Goal: Transaction & Acquisition: Purchase product/service

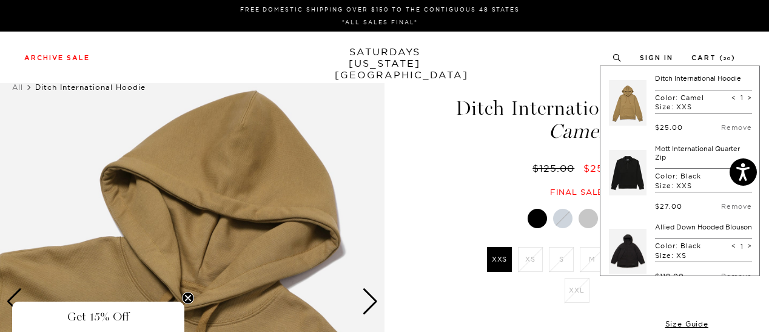
click at [404, 168] on div "4 / 5" at bounding box center [384, 312] width 769 height 503
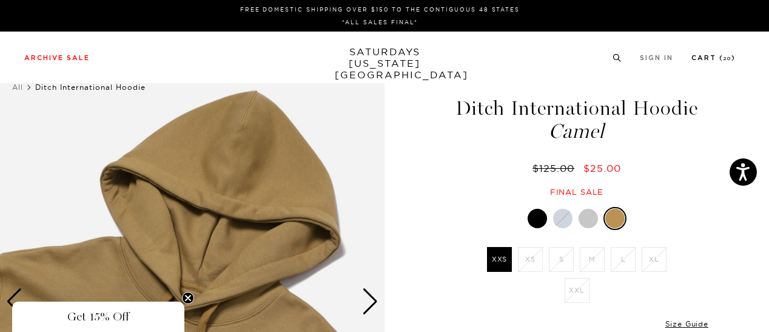
click at [703, 55] on link "Cart ( 20 )" at bounding box center [713, 58] width 44 height 7
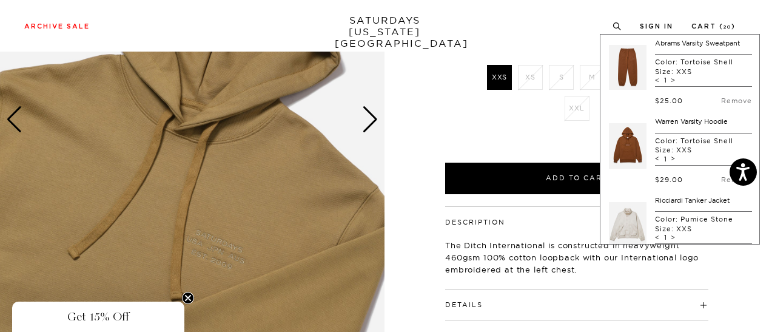
scroll to position [463, 0]
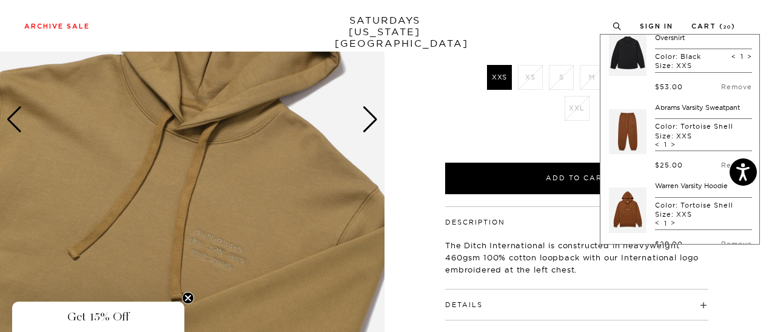
click at [634, 141] on link at bounding box center [628, 131] width 38 height 57
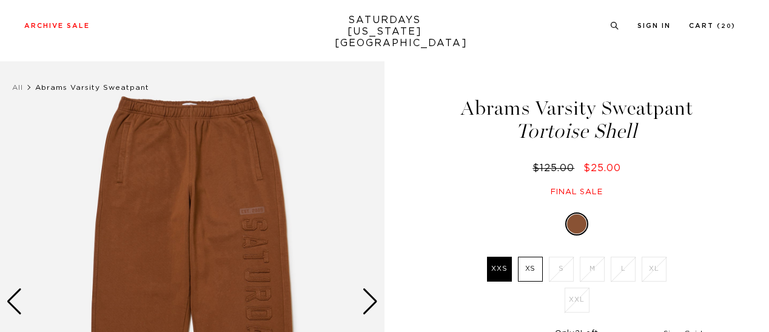
click at [685, 329] on link "Size Guide" at bounding box center [685, 332] width 45 height 7
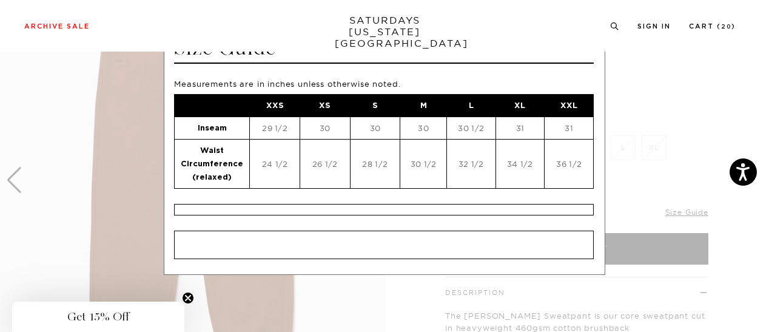
scroll to position [25, 0]
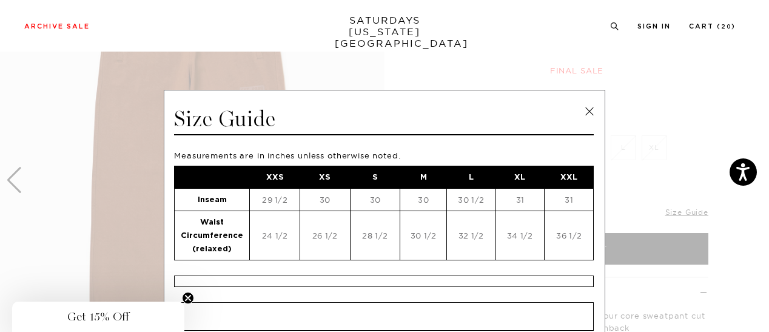
click at [410, 34] on link "SATURDAYS NEW YORK CITY" at bounding box center [385, 32] width 100 height 35
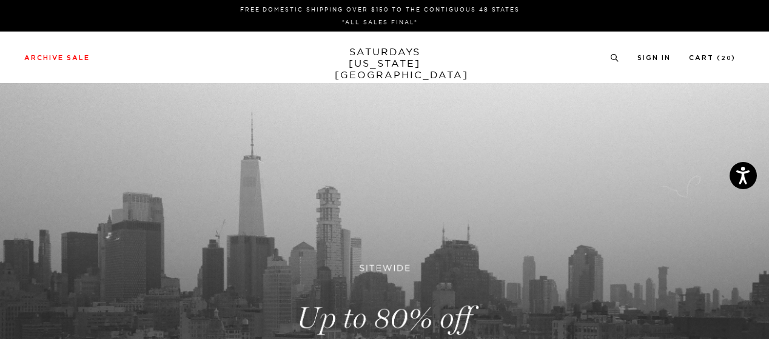
click at [398, 61] on link "SATURDAYS NEW YORK CITY" at bounding box center [385, 63] width 100 height 35
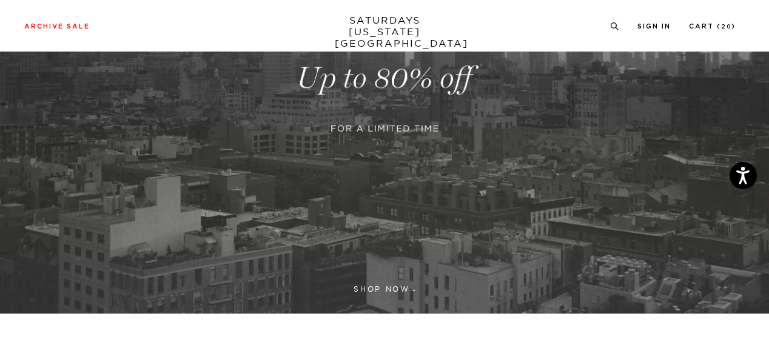
scroll to position [360, 0]
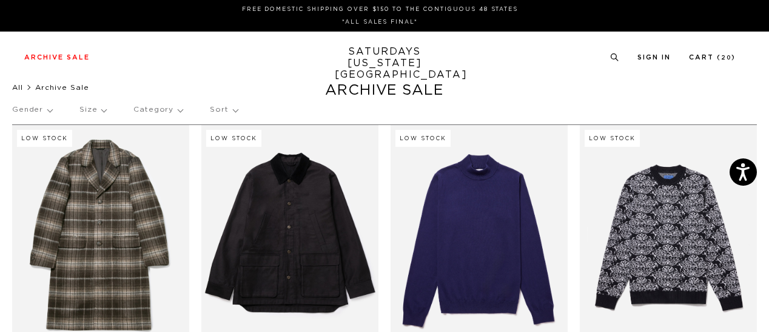
click at [18, 88] on link "All" at bounding box center [17, 87] width 11 height 7
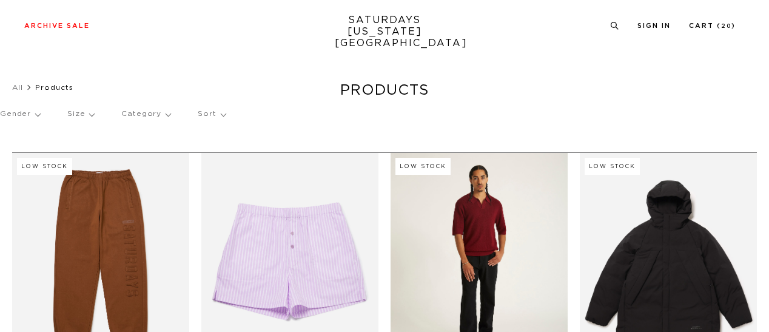
click at [289, 153] on link at bounding box center [289, 263] width 177 height 221
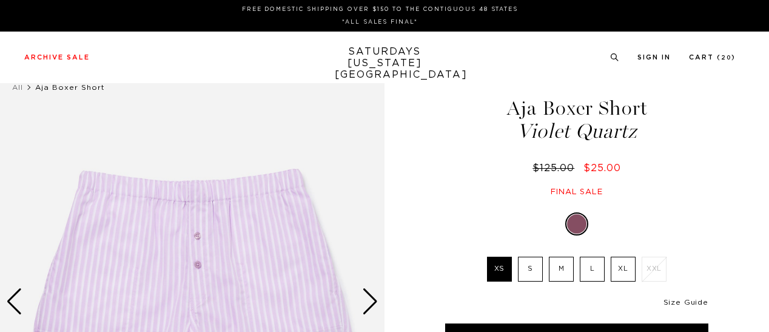
click at [682, 301] on link "Size Guide" at bounding box center [685, 301] width 45 height 7
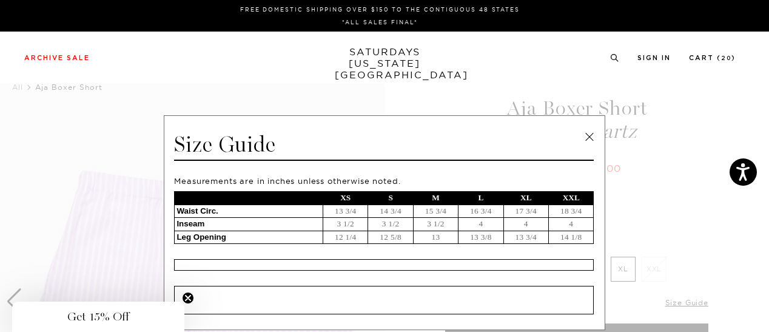
click at [141, 143] on span at bounding box center [380, 166] width 760 height 332
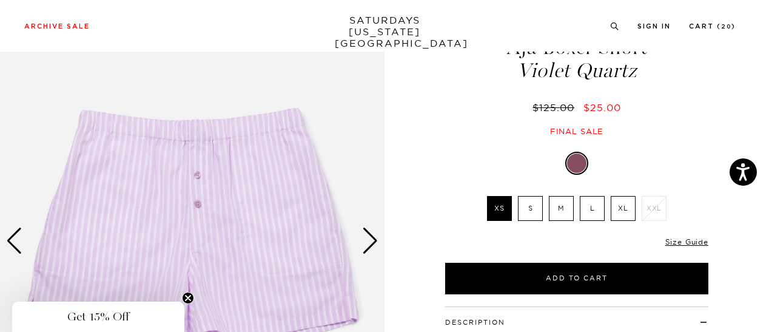
scroll to position [121, 0]
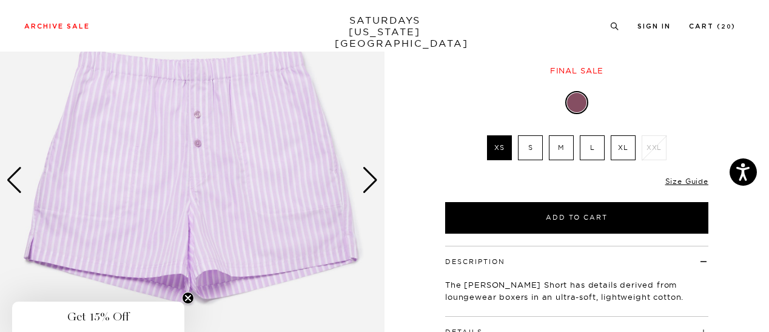
click at [374, 181] on div "Next slide" at bounding box center [370, 180] width 16 height 27
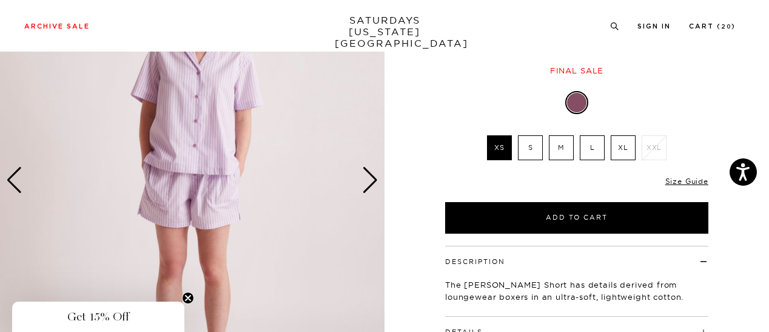
click at [374, 181] on div "Next slide" at bounding box center [370, 180] width 16 height 27
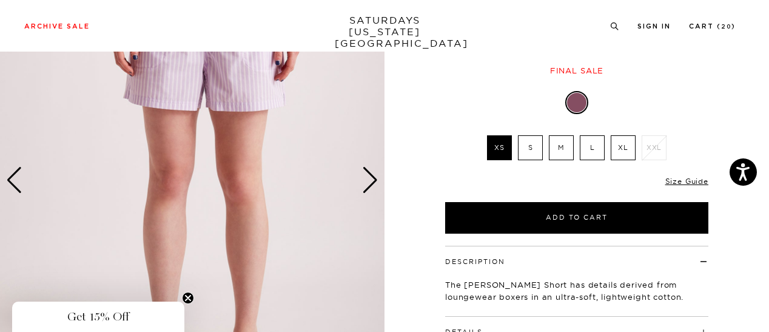
click at [374, 181] on div "Next slide" at bounding box center [370, 180] width 16 height 27
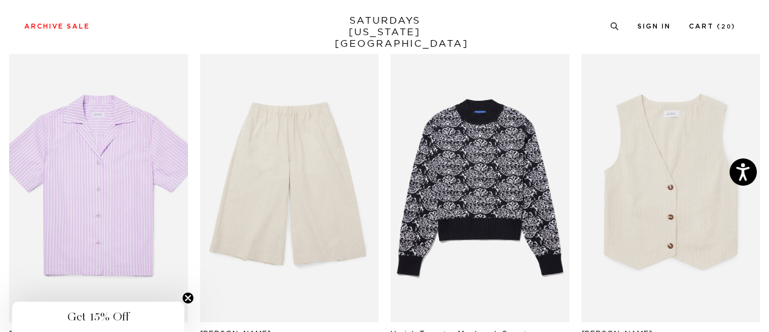
scroll to position [667, 0]
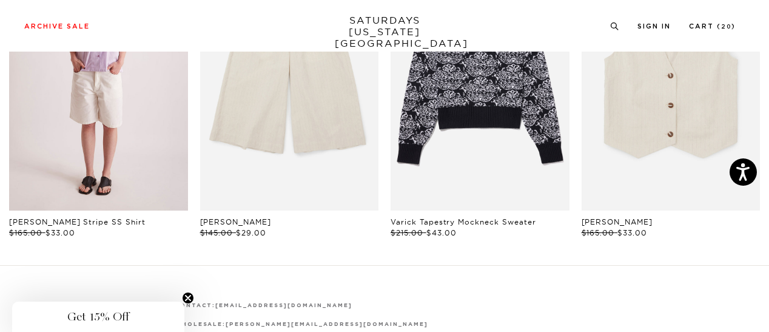
click at [143, 119] on link "files/W22420SS02-VIOLET-QUARTZ_04_0f5eacb5-9d7c-46dd-9da9-352b31c36377.jpg" at bounding box center [98, 76] width 179 height 268
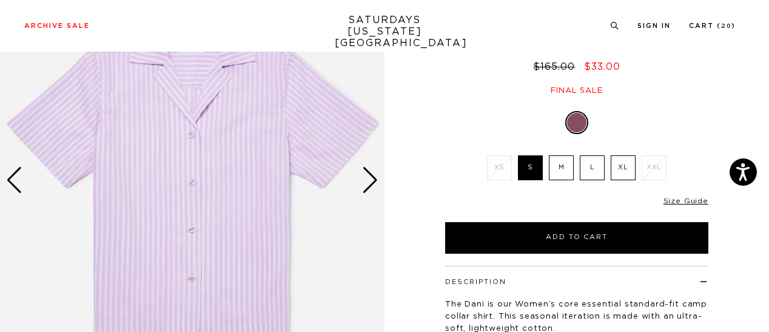
click at [375, 180] on div "Next slide" at bounding box center [370, 180] width 16 height 27
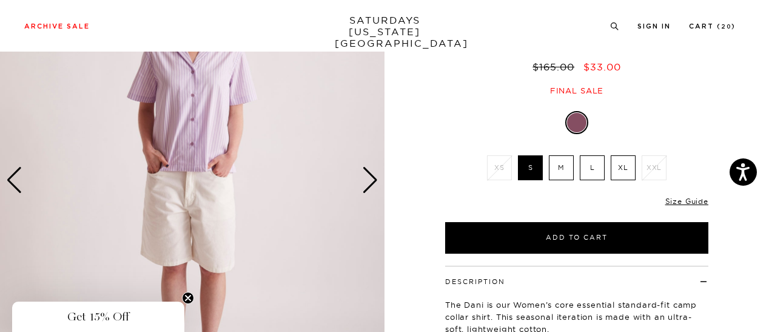
click at [370, 180] on div "Next slide" at bounding box center [370, 180] width 16 height 27
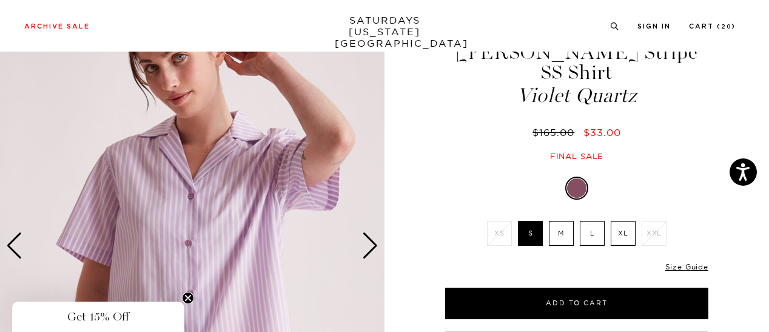
scroll to position [121, 0]
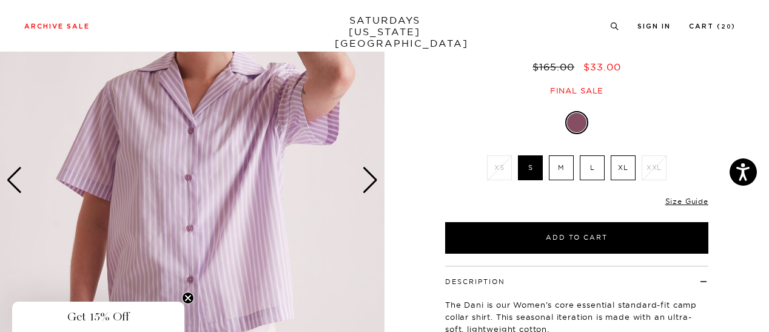
click at [370, 180] on div "Next slide" at bounding box center [370, 180] width 16 height 27
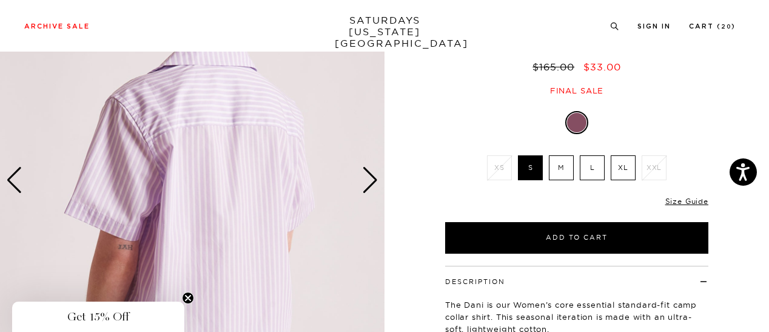
click at [370, 180] on div "Next slide" at bounding box center [370, 180] width 16 height 27
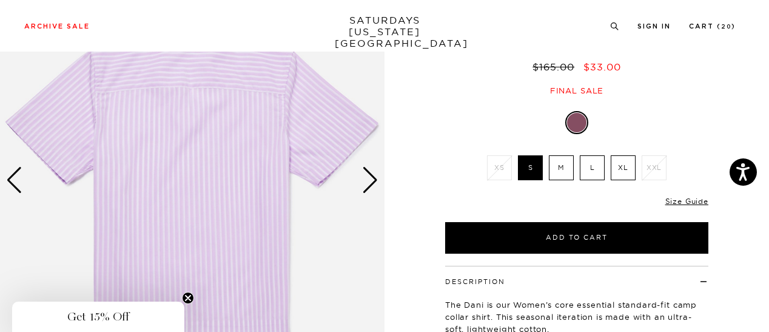
click at [370, 180] on div "Next slide" at bounding box center [370, 180] width 16 height 27
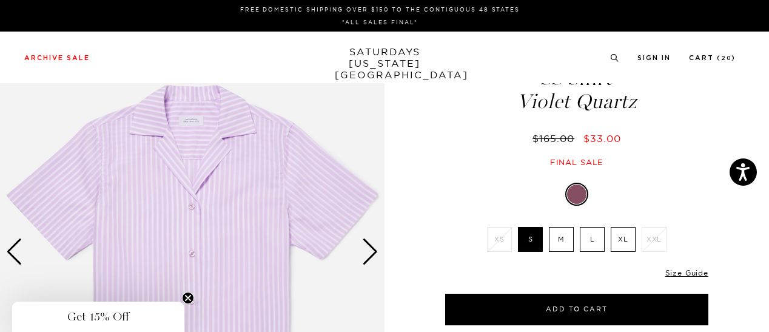
scroll to position [0, 0]
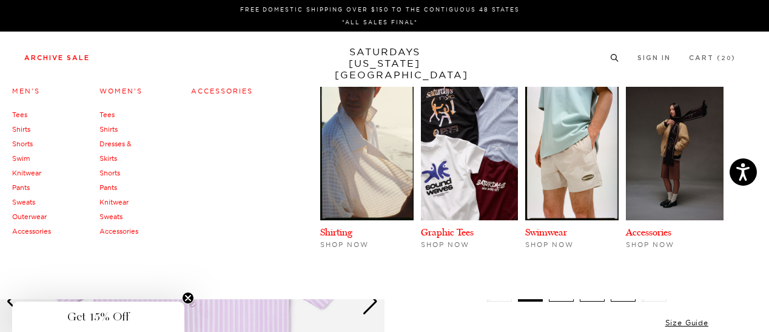
click at [209, 91] on link "Accessories" at bounding box center [222, 91] width 62 height 8
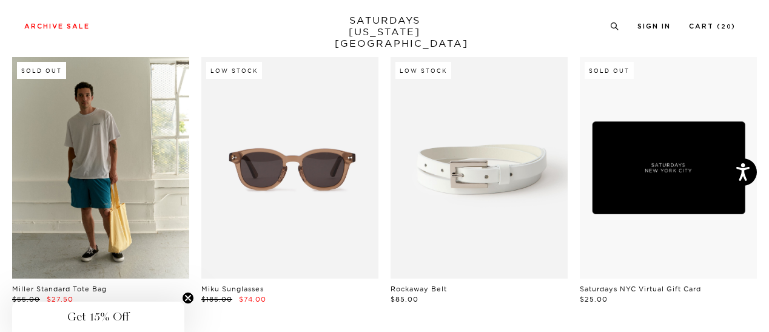
scroll to position [605, 0]
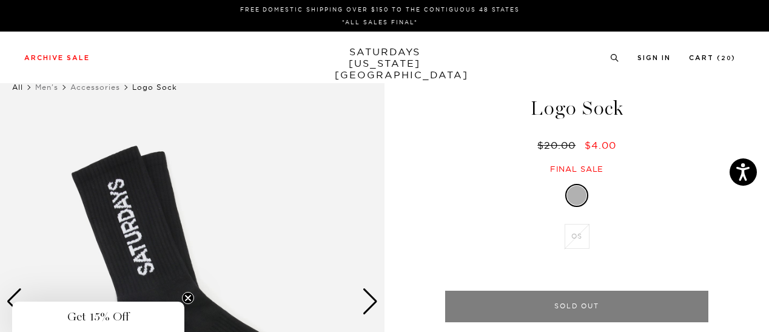
click at [18, 85] on link "All" at bounding box center [17, 86] width 11 height 9
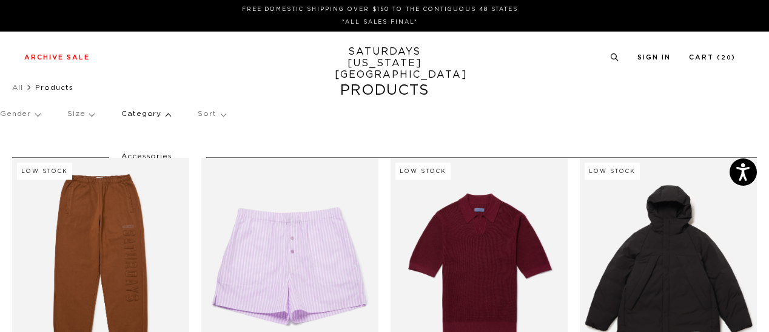
click at [150, 155] on p "Accessories" at bounding box center [157, 157] width 73 height 16
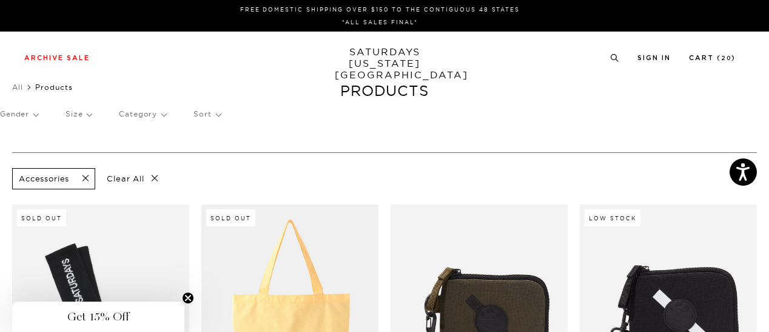
click at [152, 179] on p "Clear All" at bounding box center [132, 178] width 62 height 21
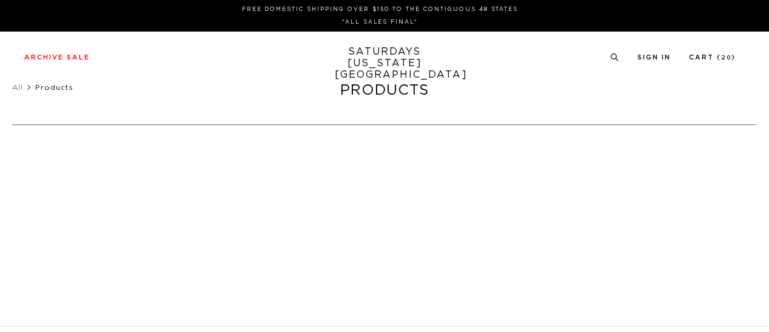
scroll to position [145, 0]
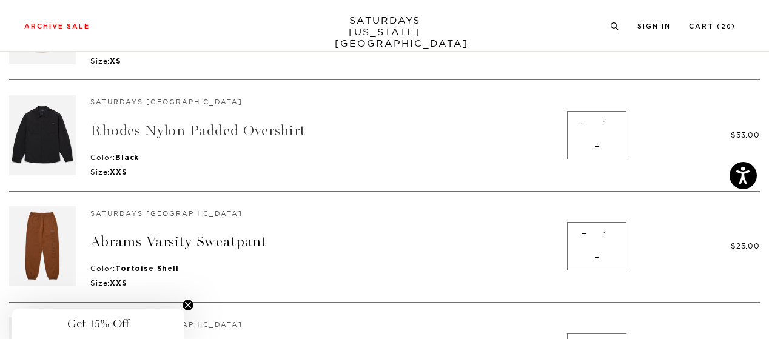
scroll to position [849, 0]
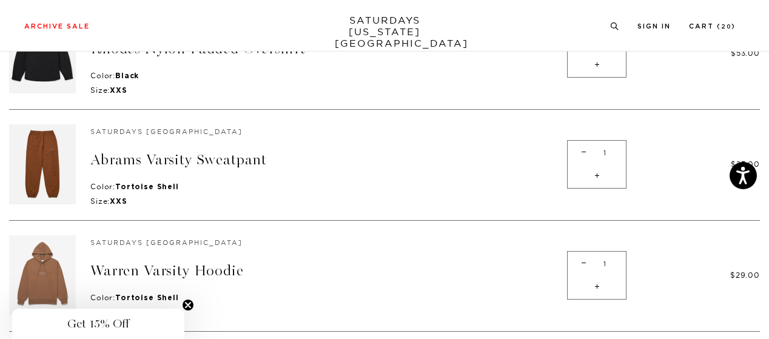
click at [39, 257] on img at bounding box center [42, 275] width 67 height 80
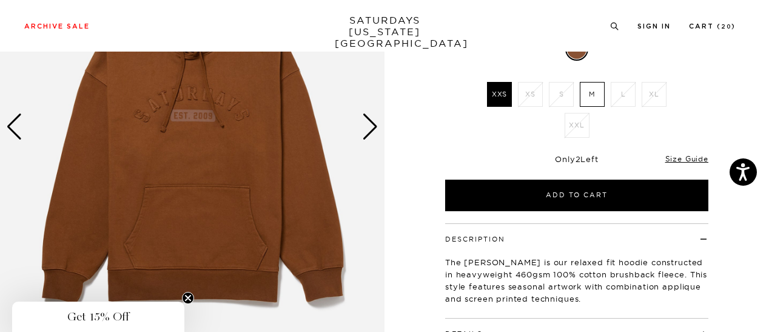
scroll to position [121, 0]
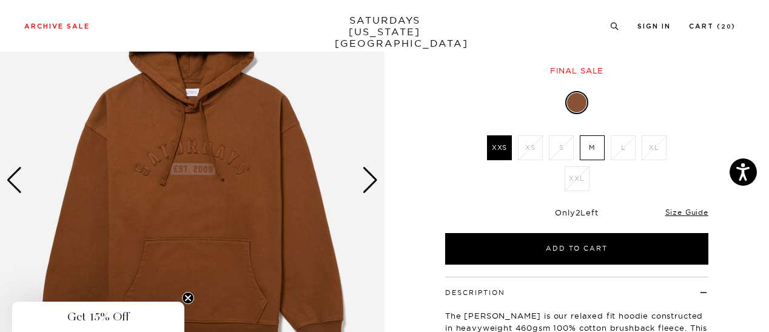
click at [379, 181] on img at bounding box center [192, 180] width 384 height 481
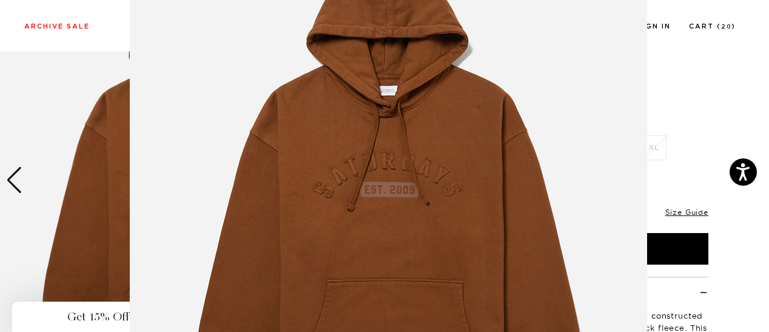
scroll to position [102, 0]
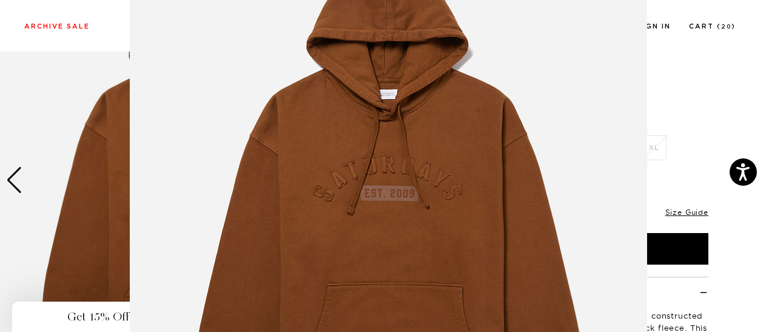
click at [745, 113] on figure at bounding box center [384, 166] width 769 height 332
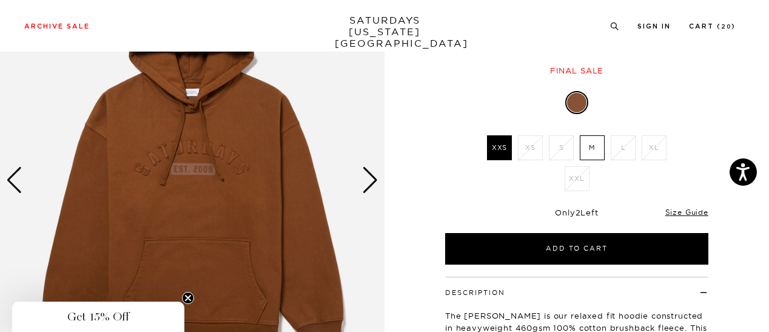
click at [365, 183] on div "Next slide" at bounding box center [370, 180] width 16 height 27
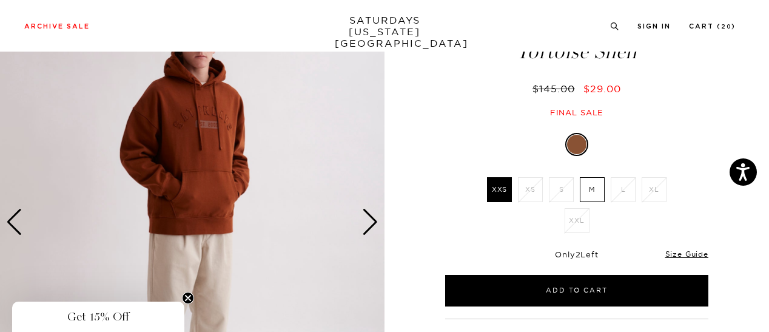
scroll to position [61, 0]
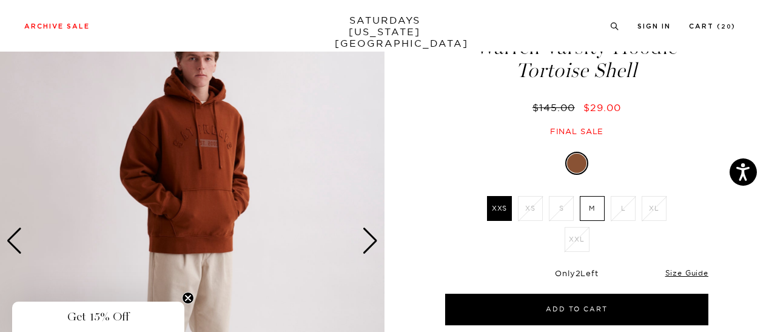
click at [367, 249] on div "Next slide" at bounding box center [370, 240] width 16 height 27
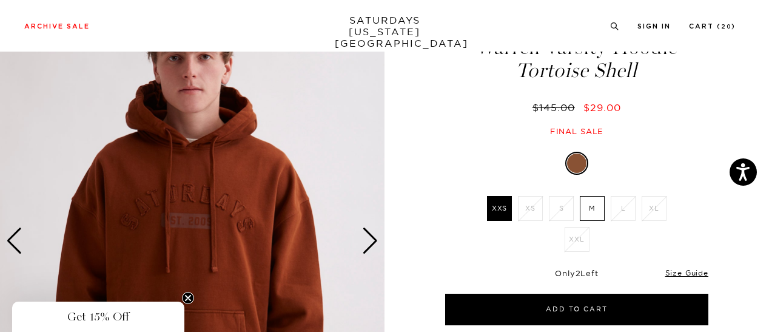
click at [367, 249] on div "Next slide" at bounding box center [370, 240] width 16 height 27
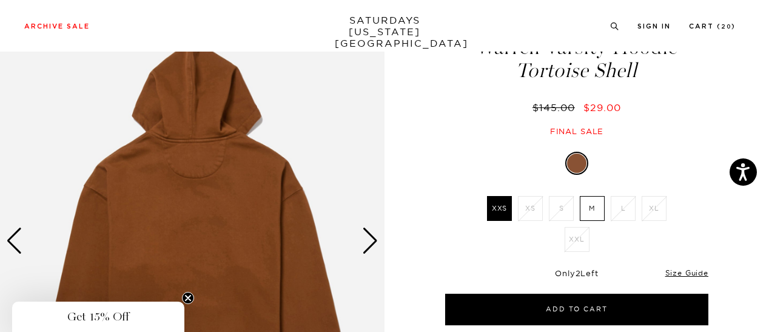
click at [367, 249] on div "Next slide" at bounding box center [370, 240] width 16 height 27
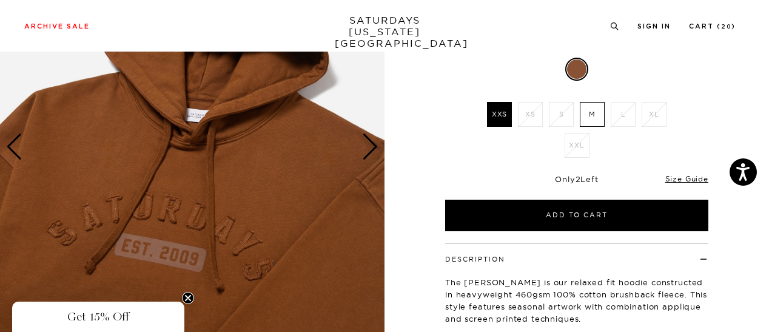
scroll to position [182, 0]
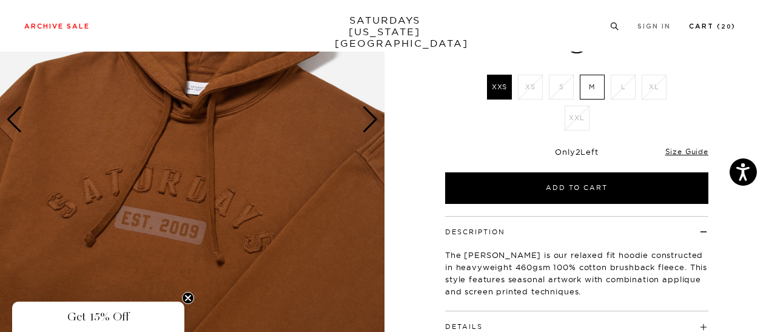
click at [706, 24] on link "Cart ( 20 )" at bounding box center [712, 26] width 47 height 7
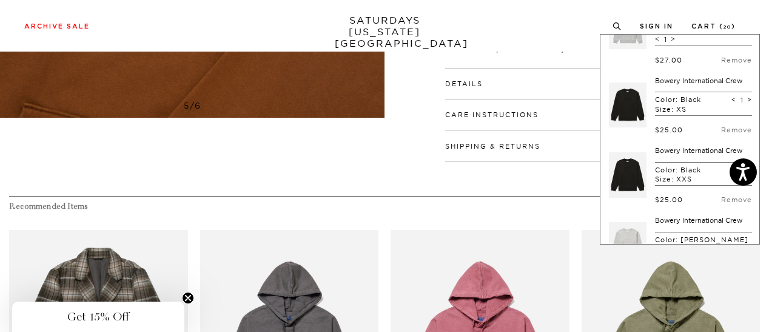
scroll to position [1273, 0]
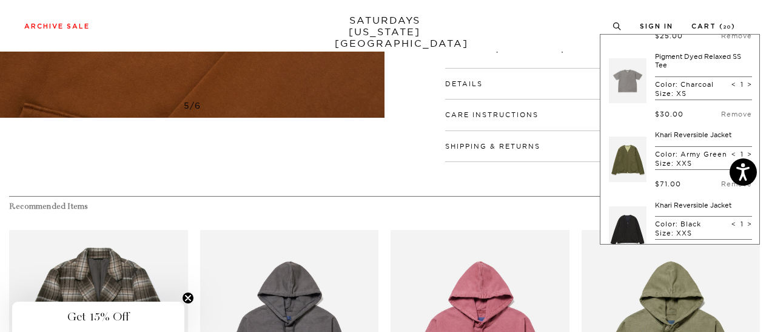
click at [632, 158] on link at bounding box center [628, 158] width 38 height 57
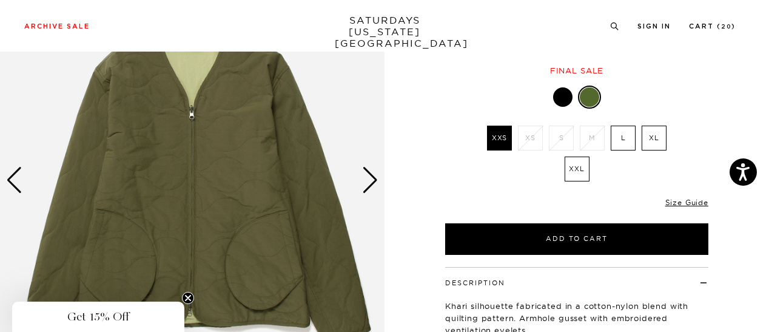
click at [366, 181] on div "Next slide" at bounding box center [370, 180] width 16 height 27
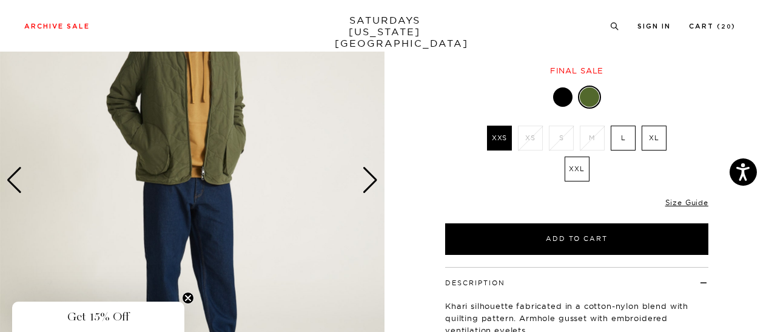
scroll to position [61, 0]
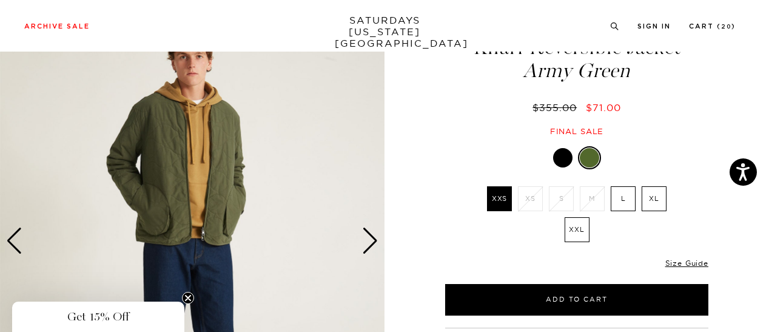
click at [369, 246] on div "Next slide" at bounding box center [370, 240] width 16 height 27
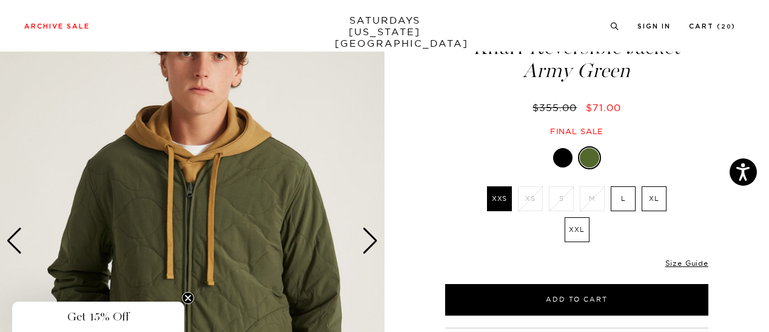
click at [369, 246] on div "Next slide" at bounding box center [370, 240] width 16 height 27
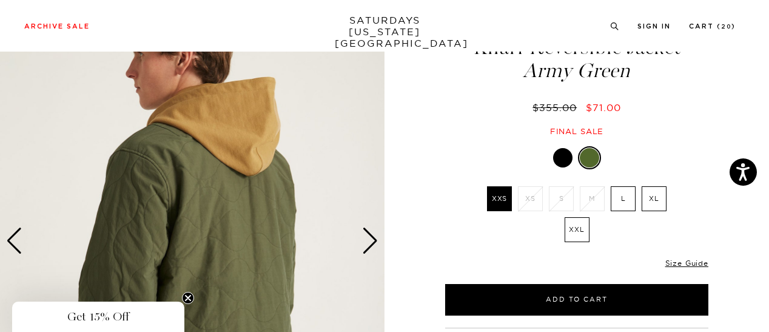
click at [564, 159] on div at bounding box center [562, 157] width 19 height 19
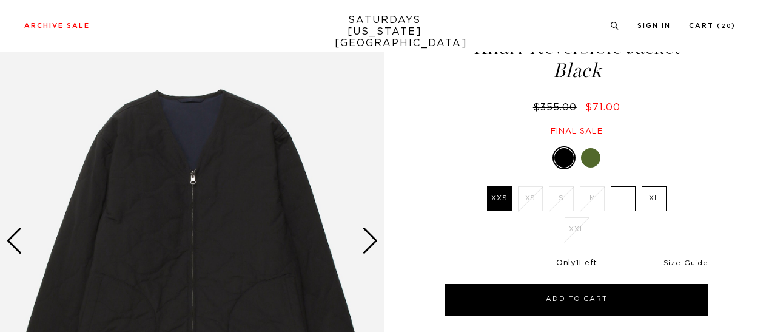
scroll to position [121, 0]
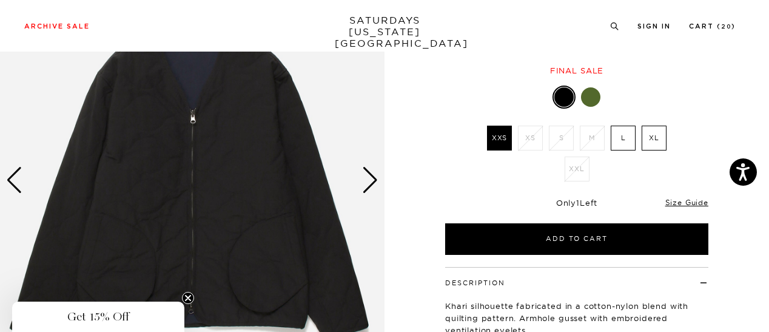
click at [371, 177] on div "Next slide" at bounding box center [370, 180] width 16 height 27
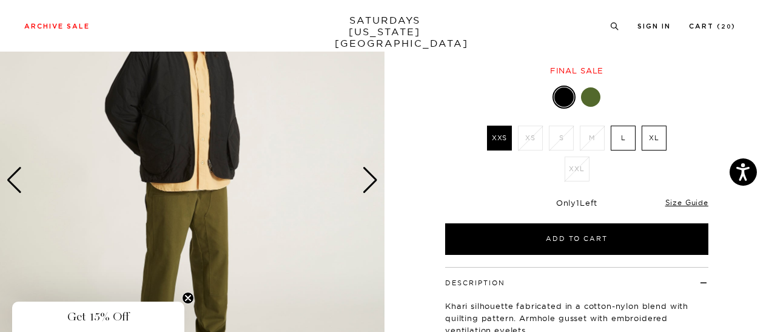
click at [371, 177] on div "Next slide" at bounding box center [370, 180] width 16 height 27
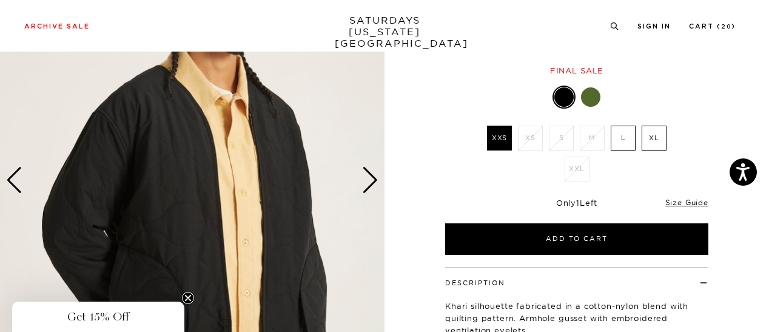
click at [371, 177] on div "Next slide" at bounding box center [370, 180] width 16 height 27
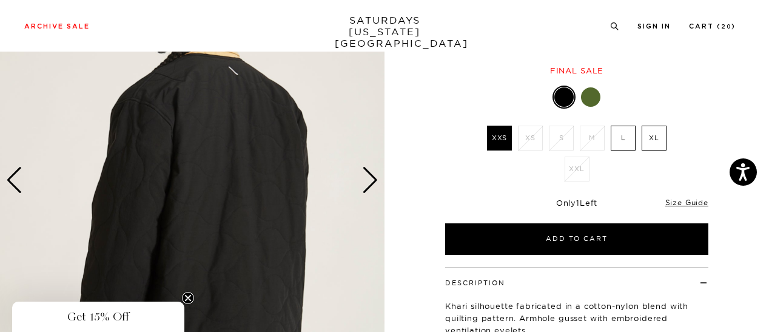
click at [371, 177] on div "Next slide" at bounding box center [370, 180] width 16 height 27
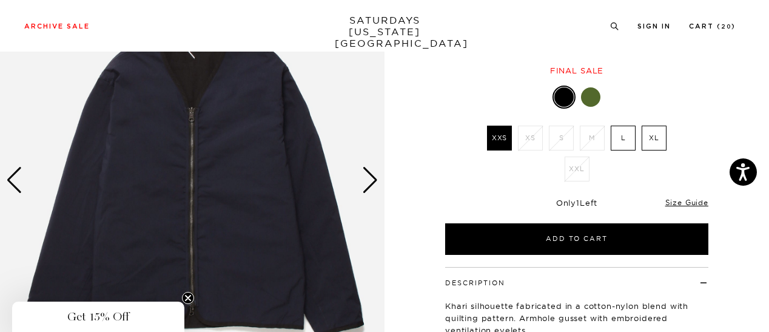
click at [588, 98] on div at bounding box center [590, 96] width 19 height 19
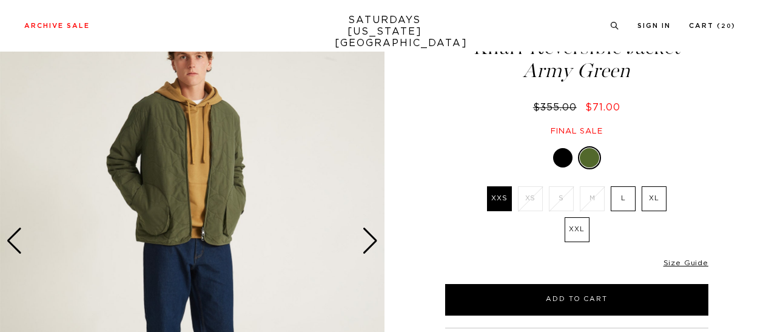
click at [370, 239] on div "Next slide" at bounding box center [370, 240] width 16 height 27
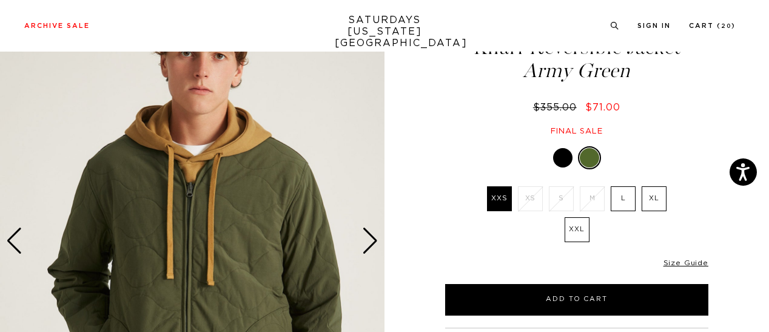
click at [370, 239] on div "Next slide" at bounding box center [370, 240] width 16 height 27
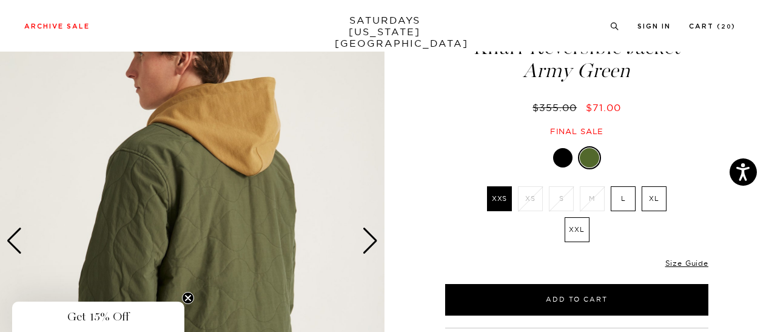
click at [370, 239] on div "Next slide" at bounding box center [370, 240] width 16 height 27
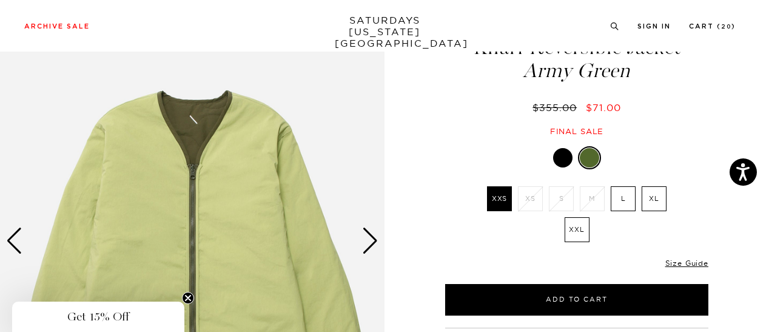
click at [370, 239] on div "Next slide" at bounding box center [370, 240] width 16 height 27
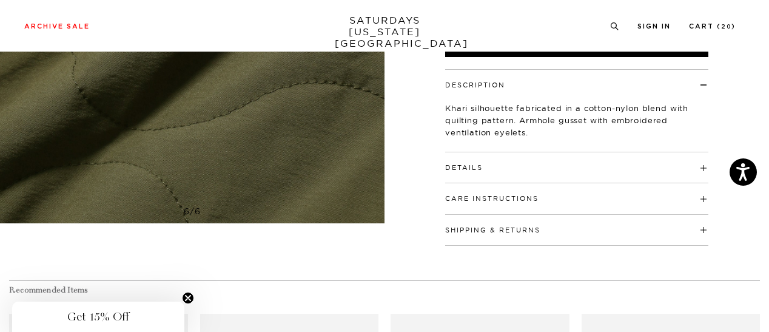
scroll to position [364, 0]
